Goal: Navigation & Orientation: Find specific page/section

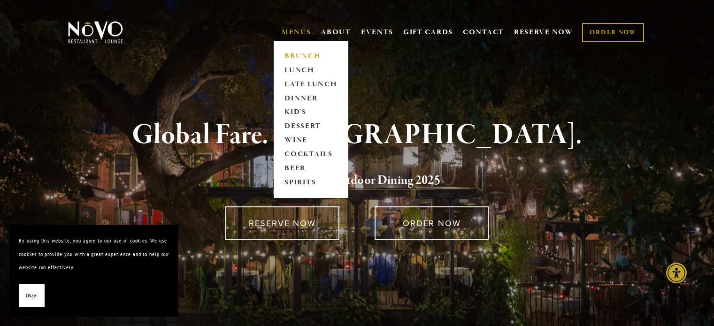
click at [297, 53] on link "BRUNCH" at bounding box center [310, 56] width 59 height 14
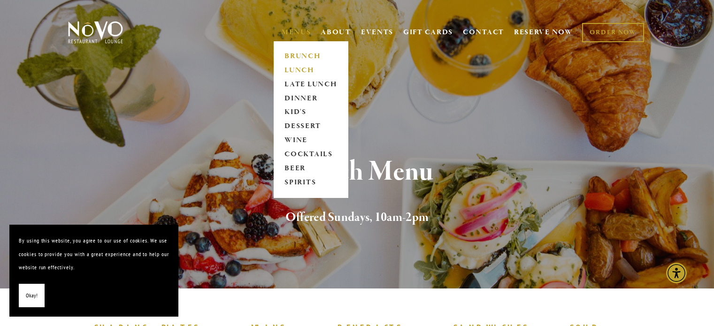
click at [291, 68] on link "LUNCH" at bounding box center [310, 70] width 59 height 14
